Goal: Task Accomplishment & Management: Use online tool/utility

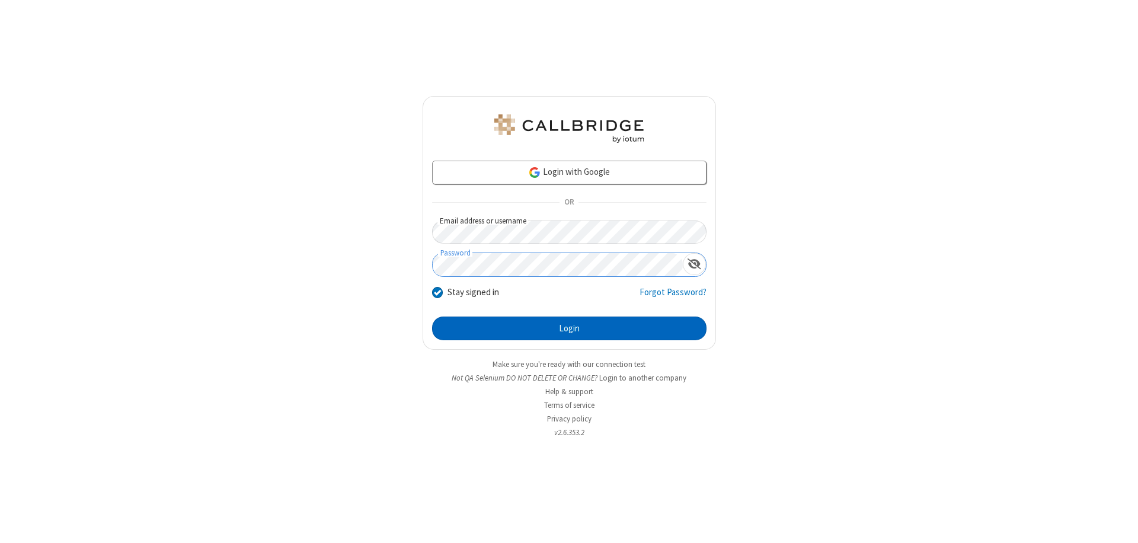
click at [569, 328] on button "Login" at bounding box center [569, 329] width 274 height 24
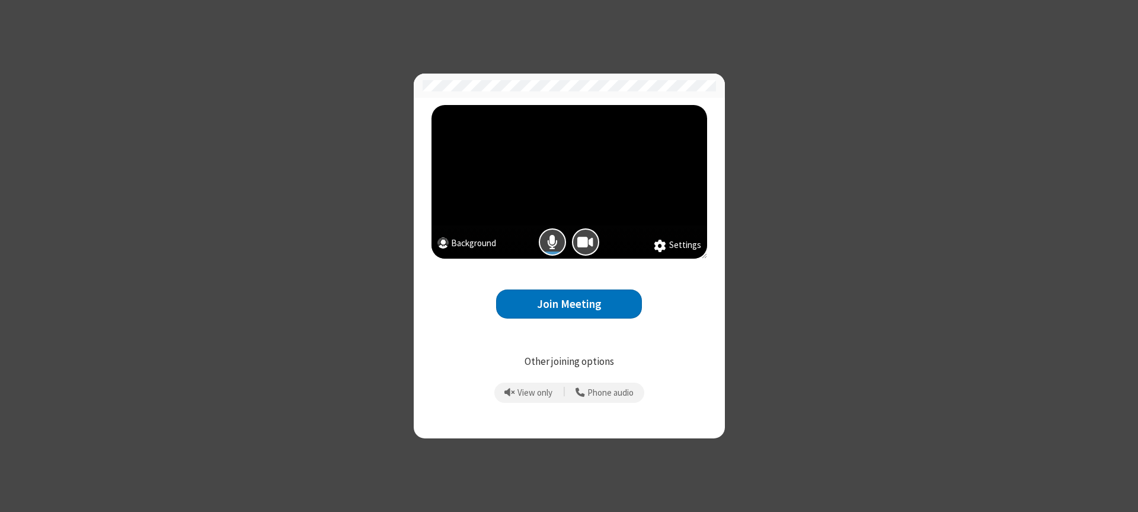
click at [569, 303] on button "Join Meeting" at bounding box center [569, 303] width 146 height 29
